Goal: Transaction & Acquisition: Obtain resource

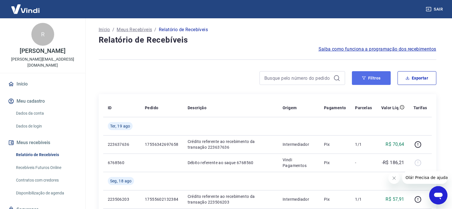
click at [374, 82] on button "Filtros" at bounding box center [371, 78] width 39 height 14
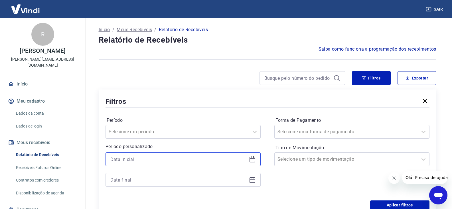
click at [142, 161] on input at bounding box center [178, 159] width 136 height 9
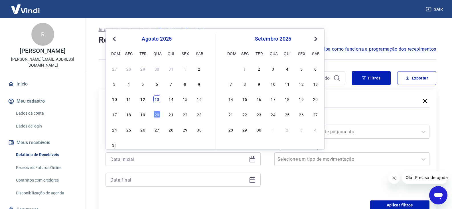
click at [158, 101] on div "13" at bounding box center [157, 98] width 7 height 7
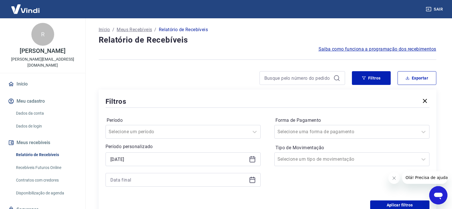
type input "[DATE]"
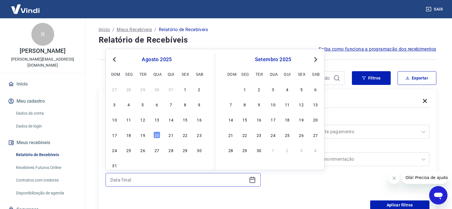
click at [160, 180] on input at bounding box center [178, 179] width 136 height 9
click at [146, 136] on div "17 18 19 20 21 22 23" at bounding box center [156, 134] width 93 height 8
click at [145, 136] on div "19" at bounding box center [143, 134] width 7 height 7
type input "[DATE]"
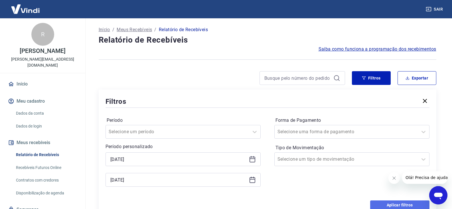
click at [402, 204] on button "Aplicar filtros" at bounding box center [400, 204] width 59 height 9
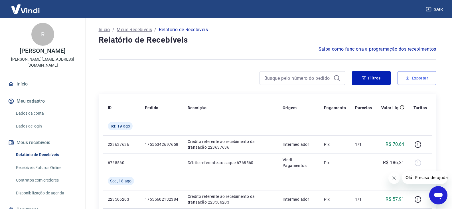
click at [413, 77] on button "Exportar" at bounding box center [417, 78] width 39 height 14
type input "[DATE]"
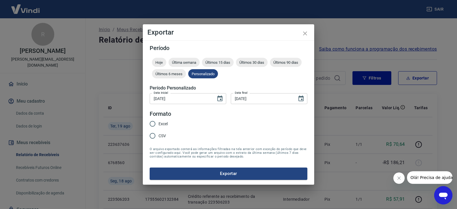
click at [158, 123] on input "Excel" at bounding box center [152, 124] width 12 height 12
radio input "true"
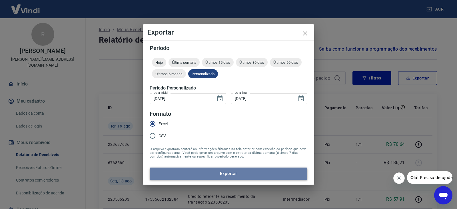
click at [231, 175] on button "Exportar" at bounding box center [229, 173] width 158 height 12
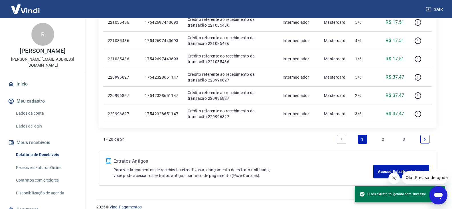
scroll to position [422, 0]
